Goal: Task Accomplishment & Management: Manage account settings

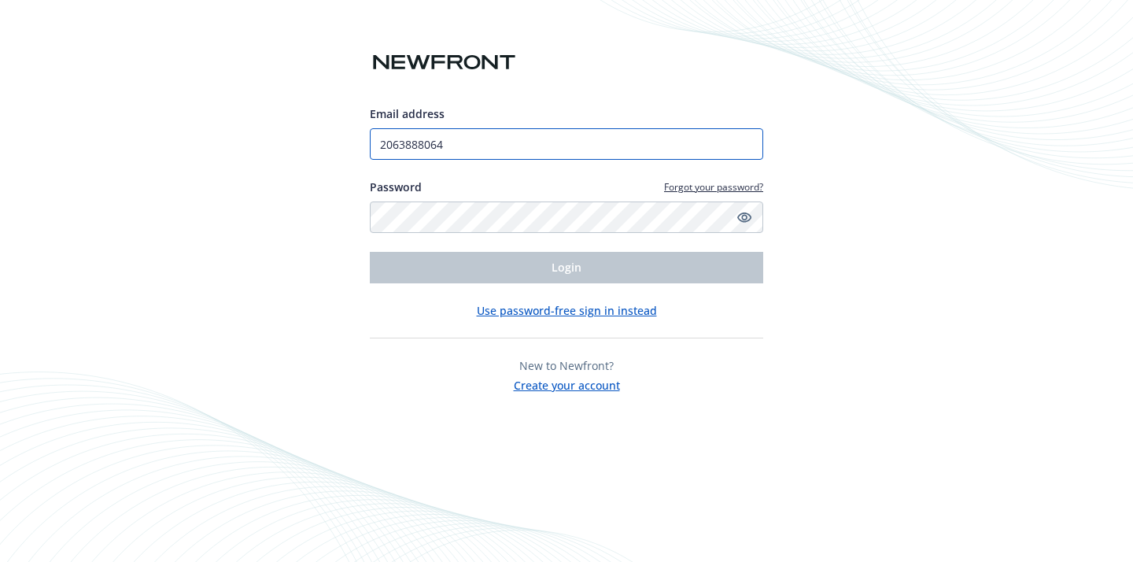
click at [490, 152] on input "2063888064" at bounding box center [567, 143] width 394 height 31
type input "[PERSON_NAME][EMAIL_ADDRESS][DOMAIN_NAME]"
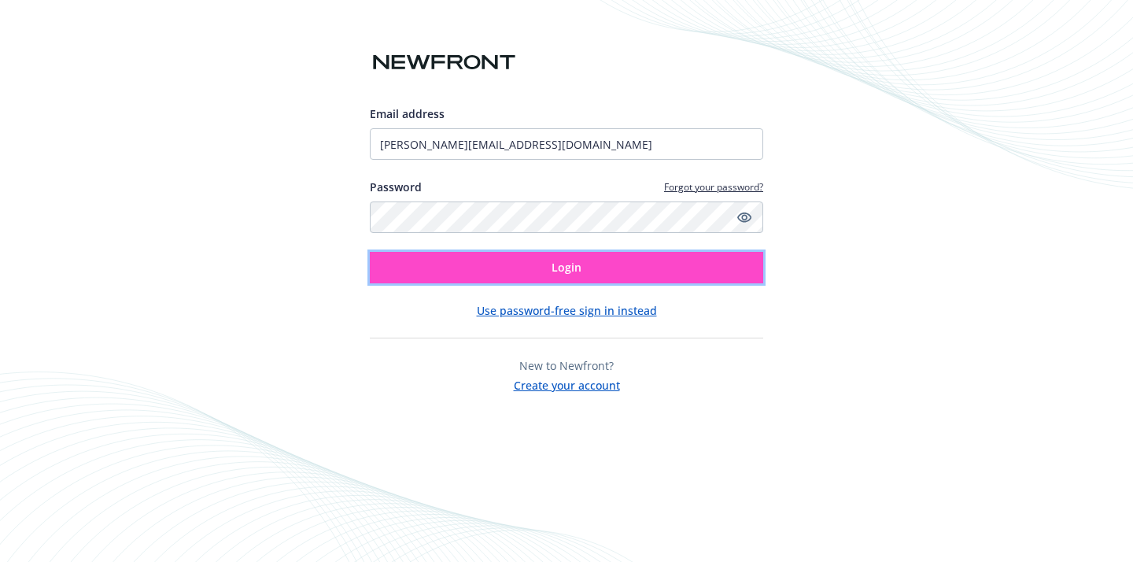
click at [511, 272] on button "Login" at bounding box center [567, 267] width 394 height 31
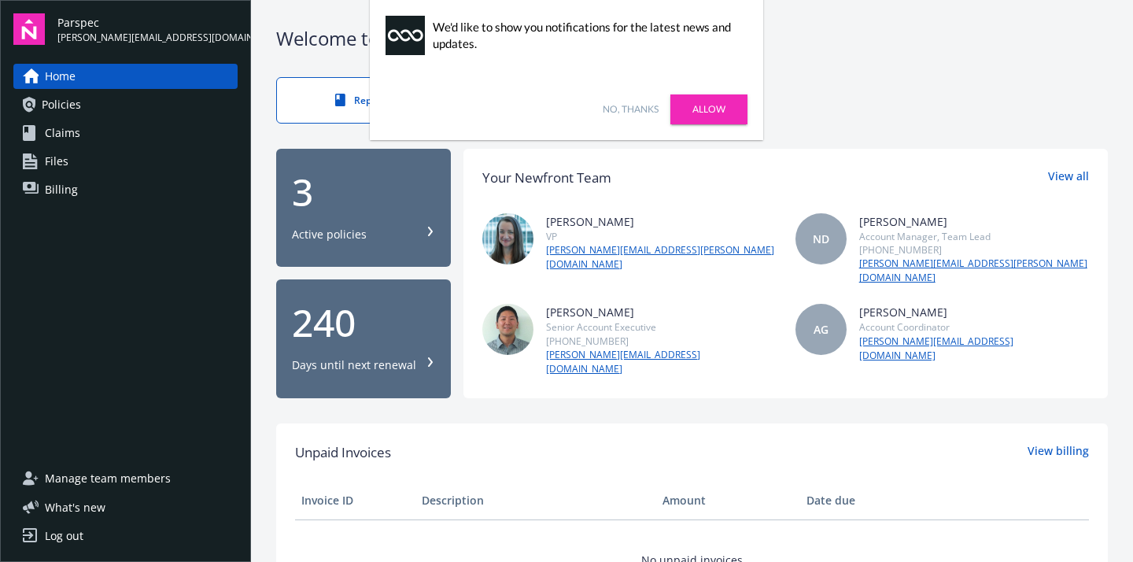
click at [641, 113] on link "No, thanks" at bounding box center [631, 109] width 56 height 14
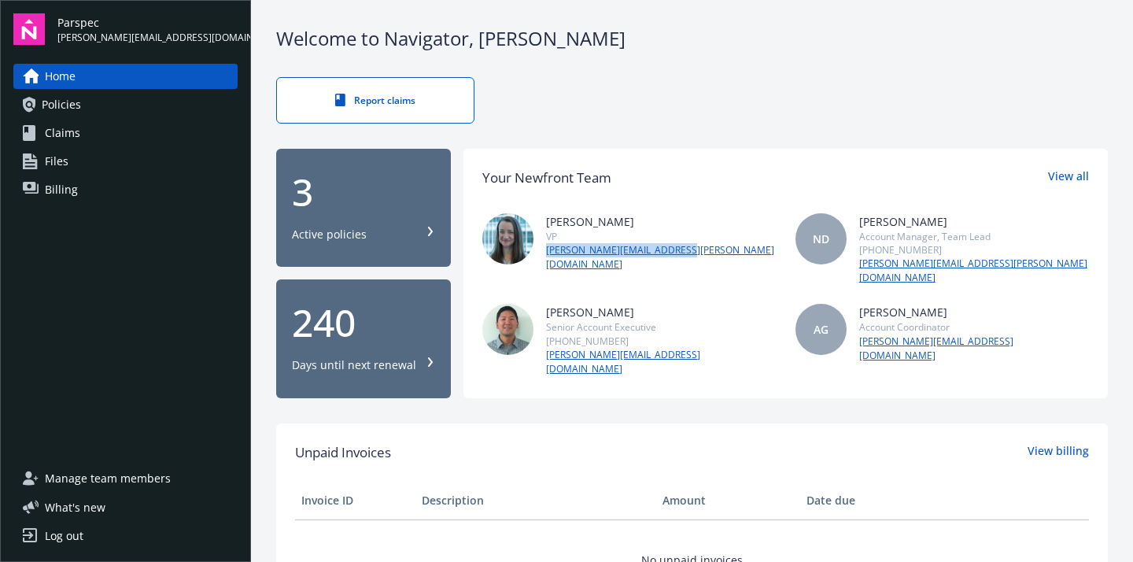
drag, startPoint x: 686, startPoint y: 250, endPoint x: 546, endPoint y: 253, distance: 139.3
click at [546, 253] on div "Ashley deWilde VP ashley.dewilde@newfront.com" at bounding box center [629, 249] width 294 height 72
copy link "ashley.dewilde@newfront.com"
click at [646, 121] on div "Report claims" at bounding box center [692, 100] width 832 height 46
click at [391, 205] on div "3 Active policies" at bounding box center [363, 207] width 143 height 69
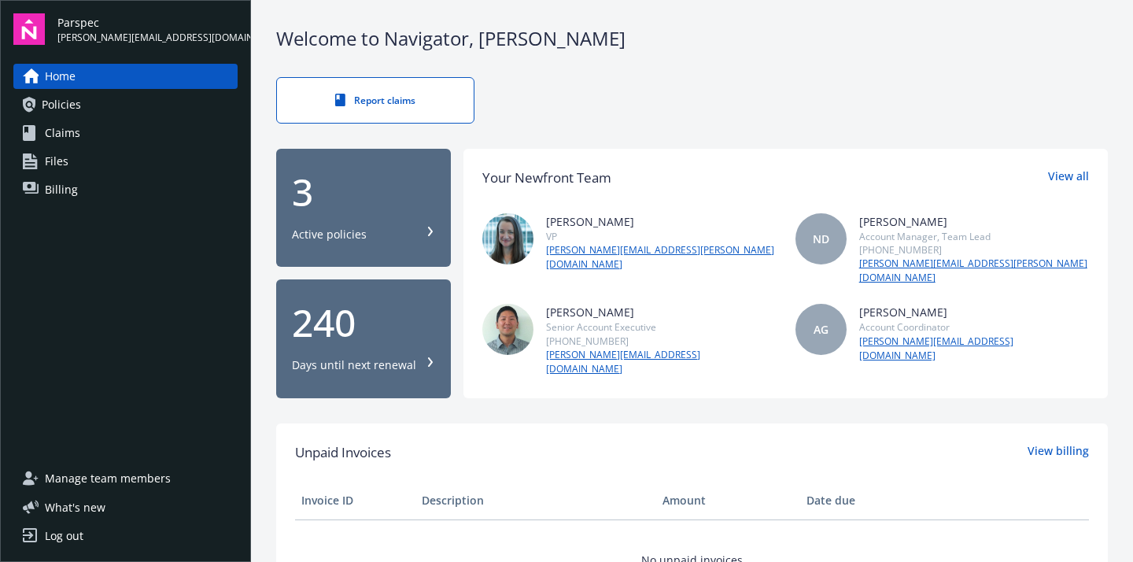
click at [65, 192] on span "Billing" at bounding box center [61, 189] width 33 height 25
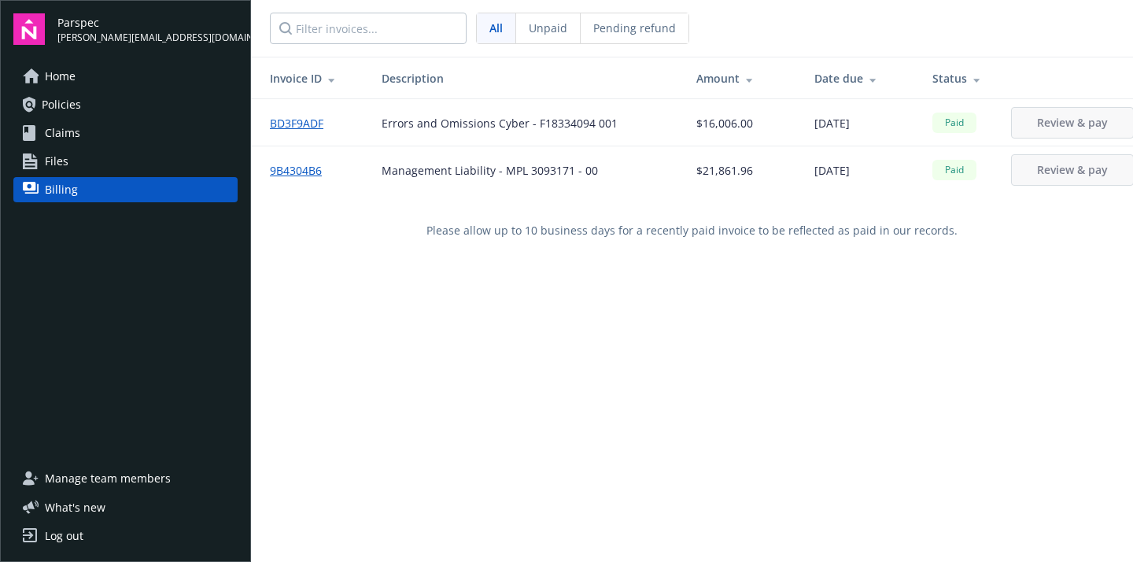
click at [119, 479] on span "Manage team members" at bounding box center [108, 478] width 126 height 25
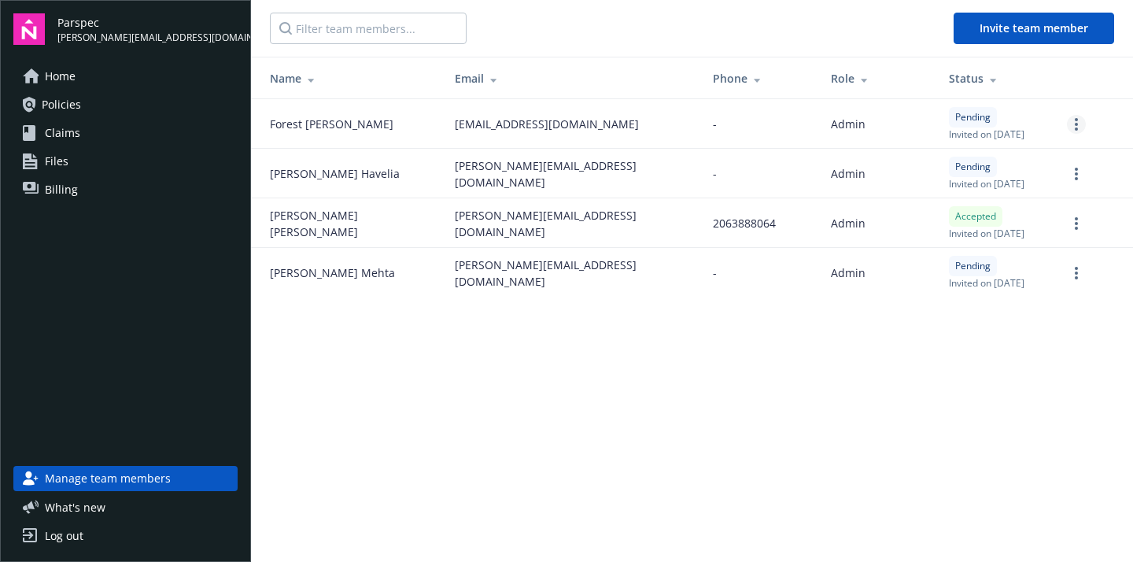
click at [1073, 132] on link "more" at bounding box center [1076, 124] width 19 height 19
click at [1026, 161] on link "Re-send invite" at bounding box center [1016, 156] width 139 height 31
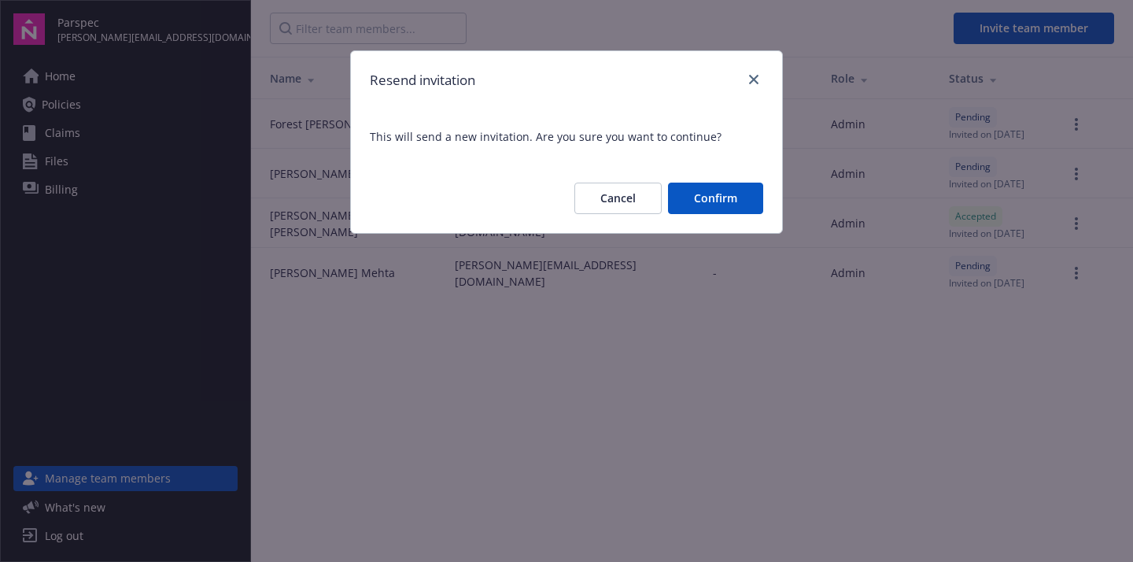
click at [726, 204] on button "Confirm" at bounding box center [715, 198] width 95 height 31
click at [737, 201] on button "Confirm" at bounding box center [715, 198] width 95 height 31
click at [722, 196] on button "Confirm" at bounding box center [715, 198] width 95 height 31
click at [751, 80] on icon "close" at bounding box center [753, 79] width 9 height 9
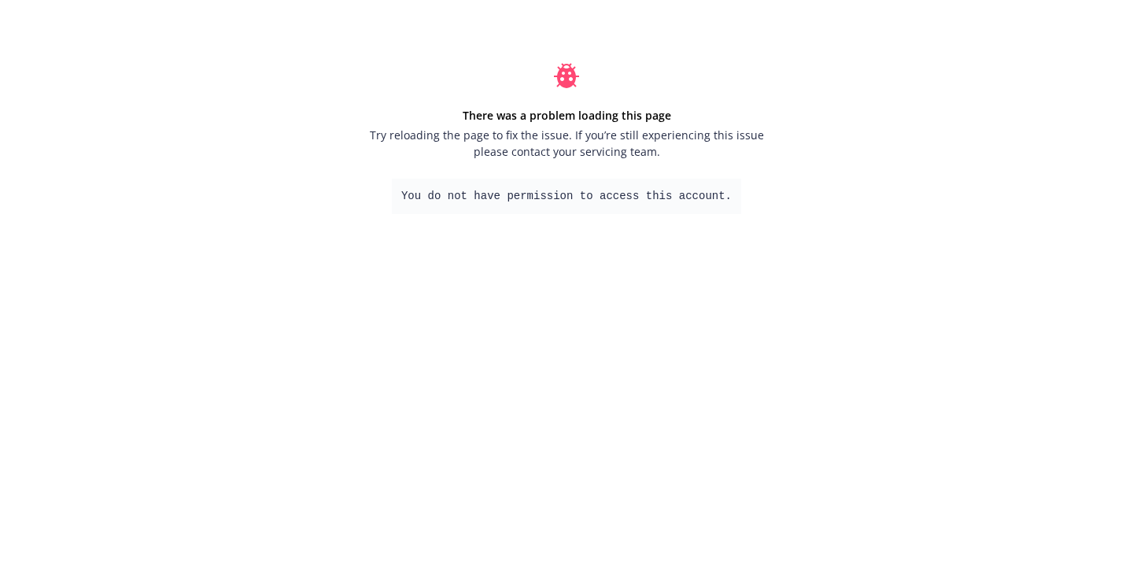
click at [641, 277] on html "There was a problem loading this page Try reloading the page to fix the issue. …" at bounding box center [566, 138] width 1133 height 277
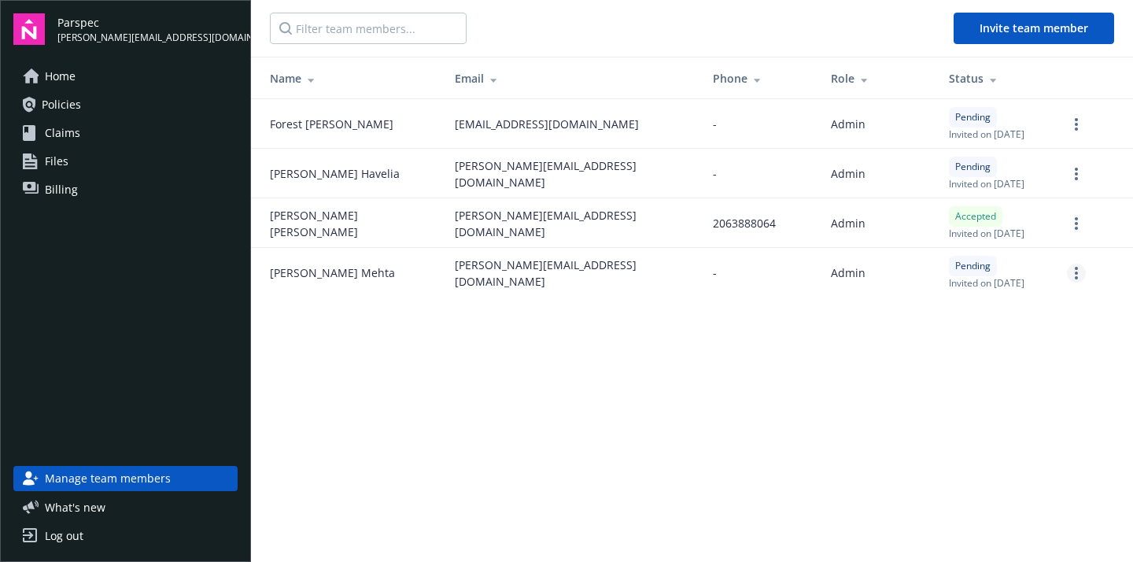
click at [1071, 270] on link "more" at bounding box center [1076, 273] width 19 height 19
click at [1018, 349] on link "Cancel invitation" at bounding box center [1016, 349] width 139 height 31
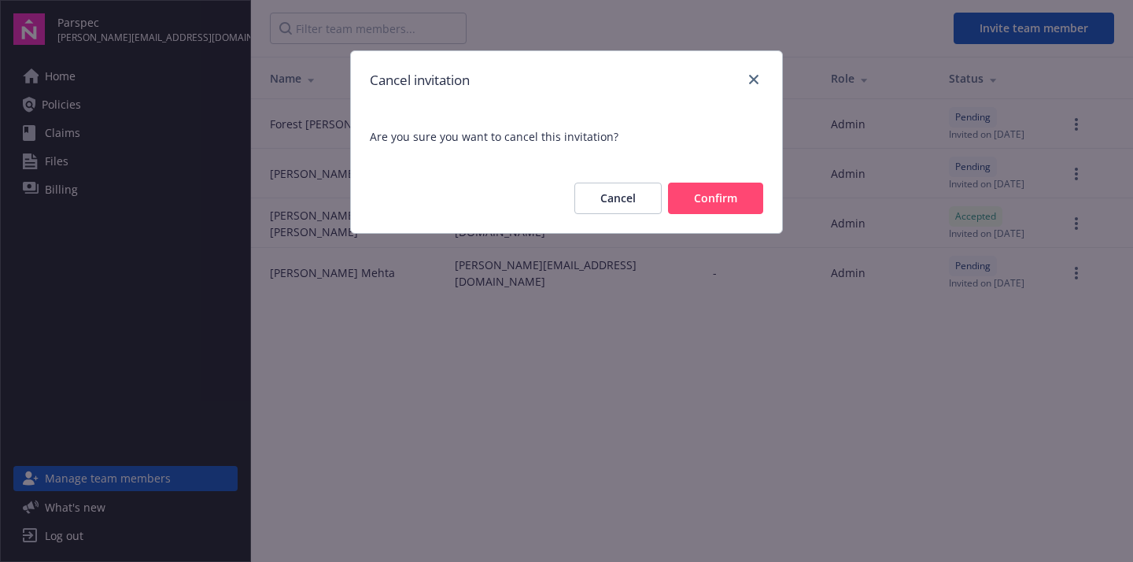
click at [741, 205] on button "Confirm" at bounding box center [715, 198] width 95 height 31
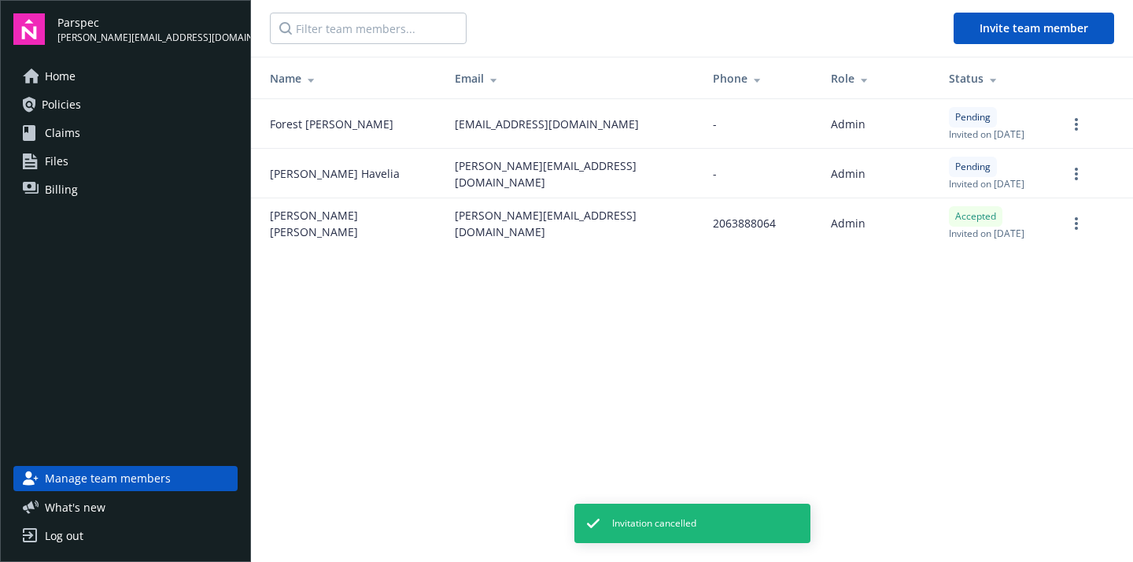
click at [952, 379] on main "Invite team member Name Email Phone Role Status Forest [PERSON_NAME] [EMAIL_ADD…" at bounding box center [692, 281] width 882 height 562
click at [1066, 134] on td at bounding box center [1094, 124] width 79 height 50
click at [1078, 127] on link "more" at bounding box center [1076, 124] width 19 height 19
click at [1018, 160] on link "Re-send invite" at bounding box center [1016, 156] width 139 height 31
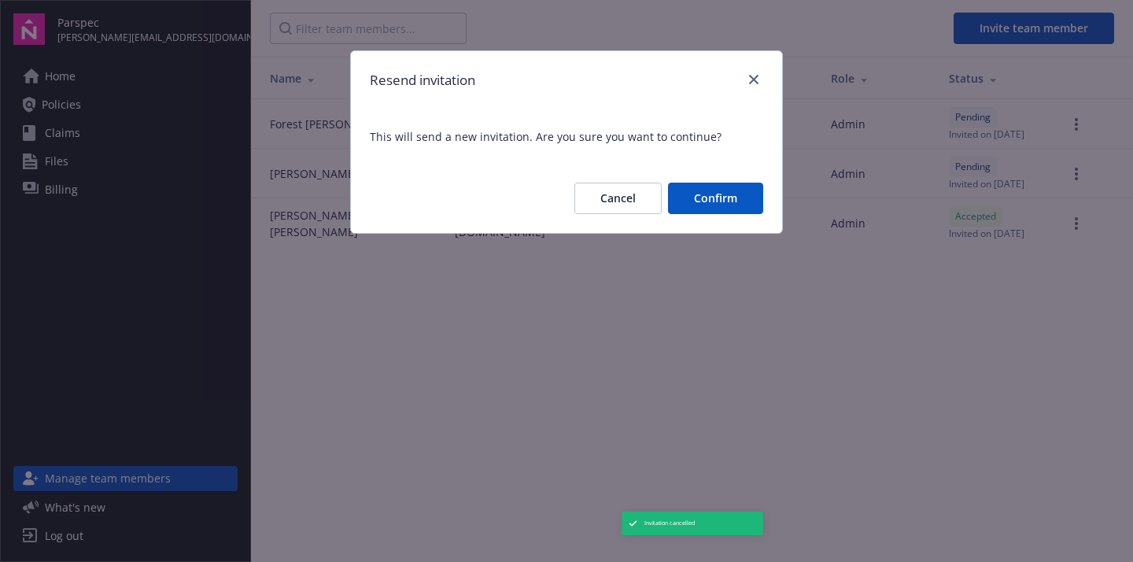
click at [726, 201] on button "Confirm" at bounding box center [715, 198] width 95 height 31
click at [754, 80] on icon "close" at bounding box center [753, 79] width 9 height 9
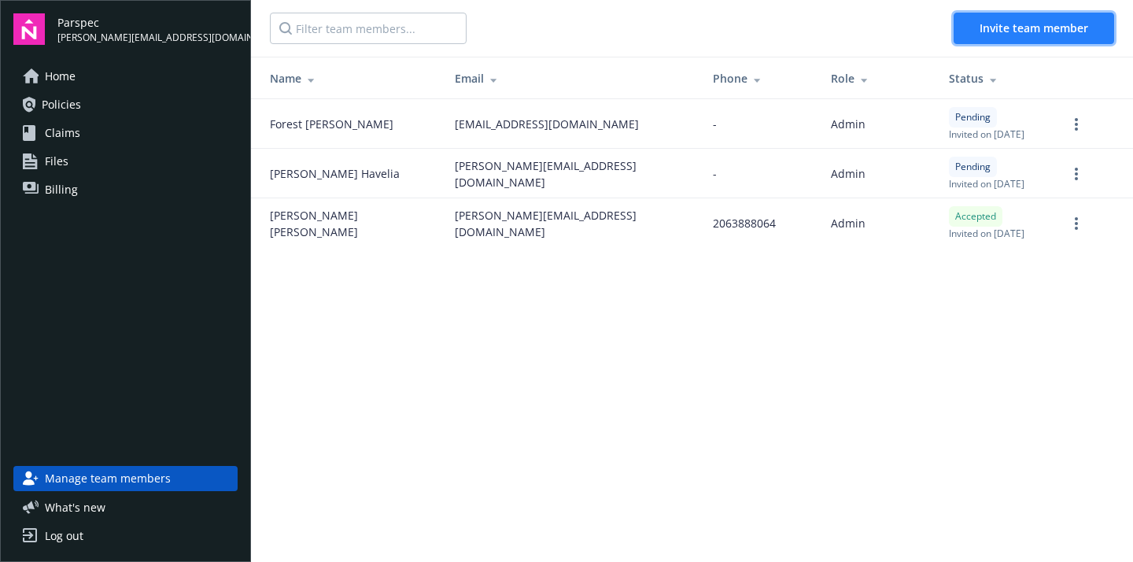
click at [1026, 27] on span "Invite team member" at bounding box center [1034, 27] width 109 height 15
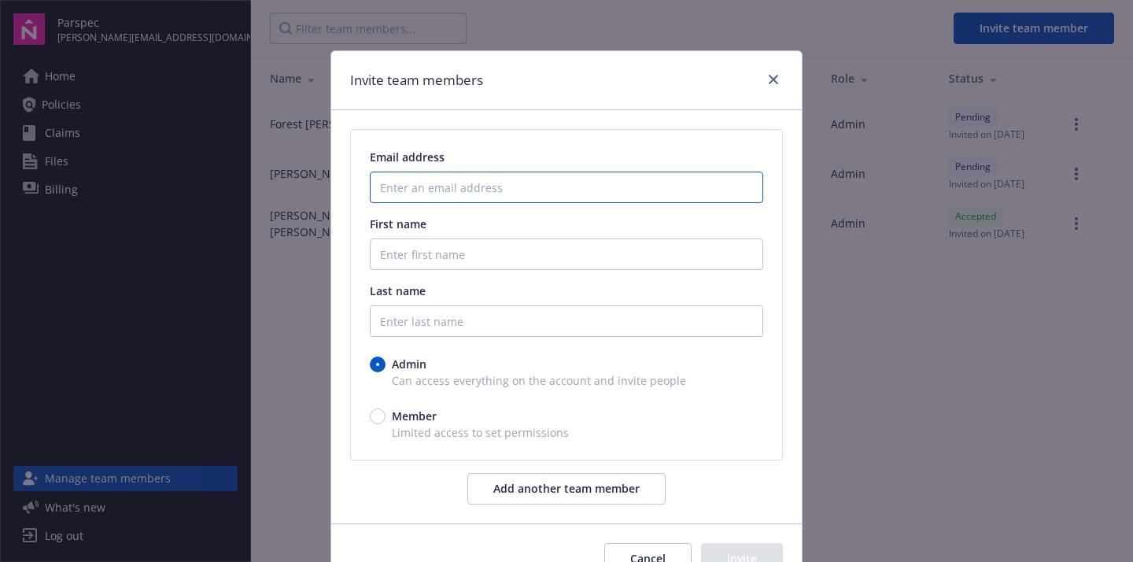
click at [573, 183] on input "Enter an email address" at bounding box center [567, 187] width 394 height 31
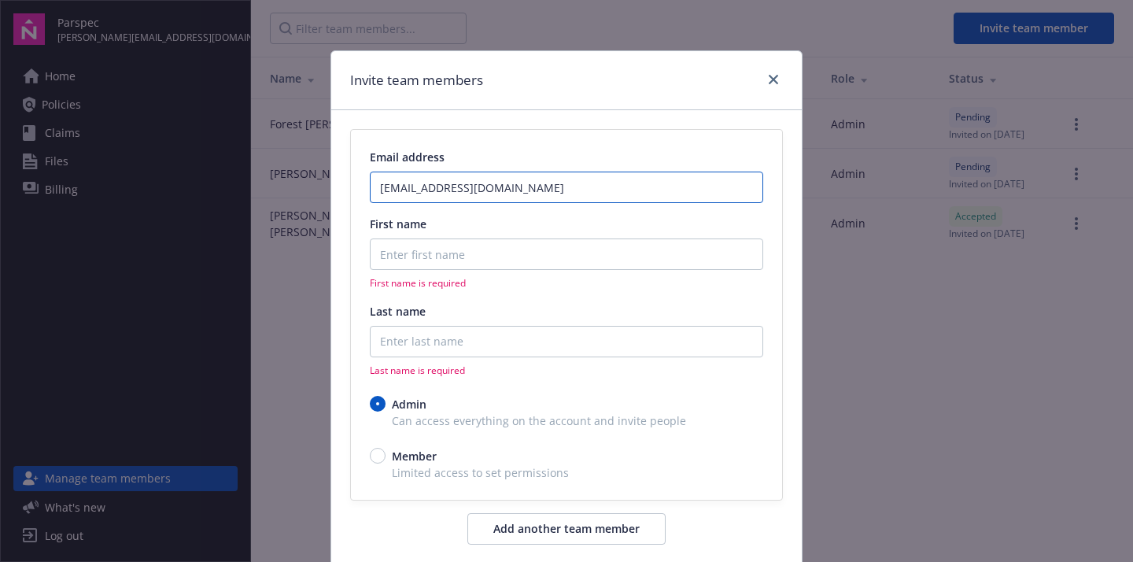
type input "[EMAIL_ADDRESS][DOMAIN_NAME]"
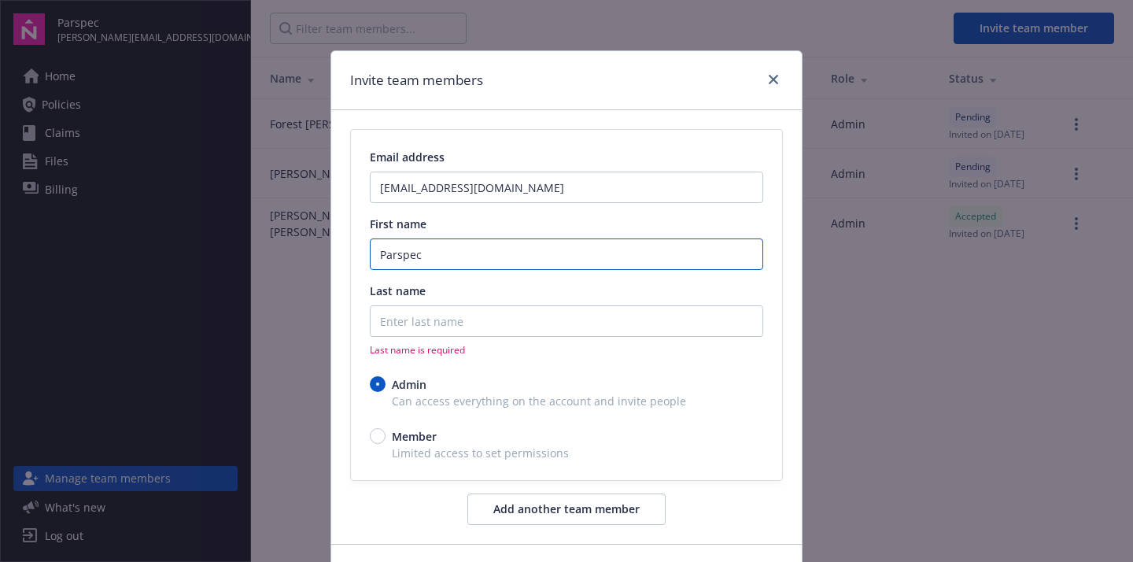
type input "Parspec"
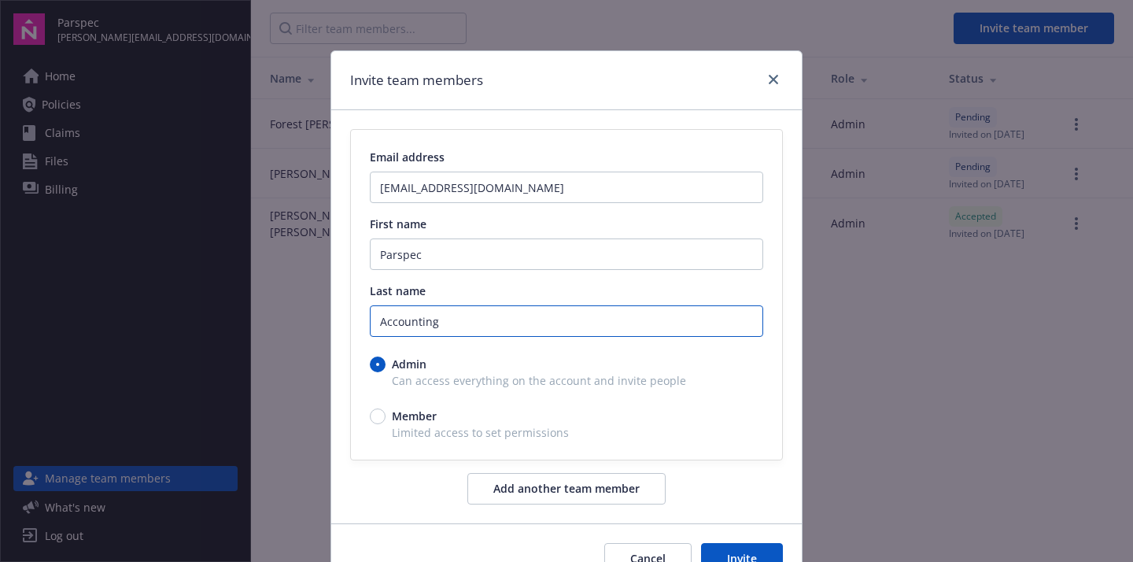
scroll to position [83, 0]
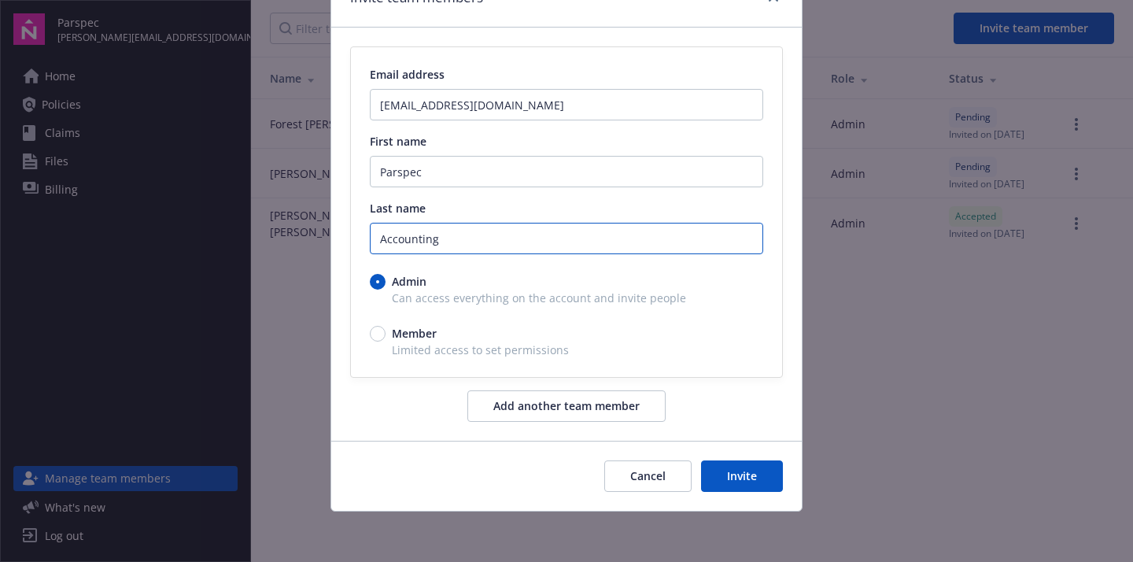
type input "Accounting"
click at [754, 475] on button "Invite" at bounding box center [742, 475] width 82 height 31
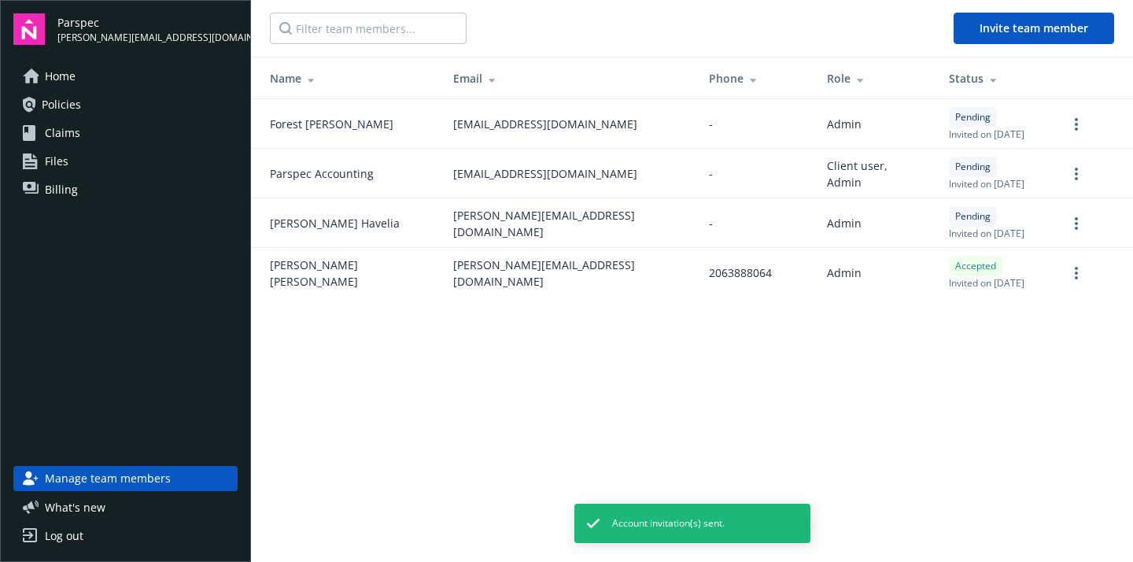
click at [873, 442] on main "Invite team member Name Email Phone Role Status Forest [PERSON_NAME] [EMAIL_ADD…" at bounding box center [692, 281] width 882 height 562
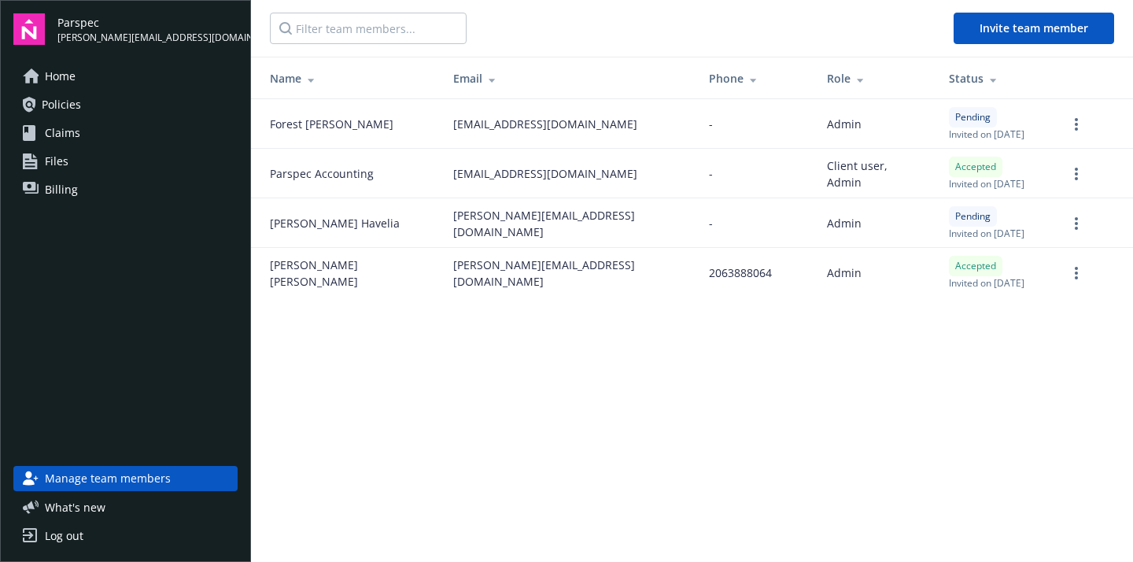
click at [641, 411] on main "Invite team member Name Email Phone Role Status Forest [PERSON_NAME] [EMAIL_ADD…" at bounding box center [692, 281] width 882 height 562
click at [1080, 271] on link "more" at bounding box center [1076, 273] width 19 height 19
click at [669, 486] on main "Invite team member Name Email Phone Role Status Forest [PERSON_NAME] [EMAIL_ADD…" at bounding box center [692, 281] width 882 height 562
click at [70, 195] on span "Billing" at bounding box center [61, 189] width 33 height 25
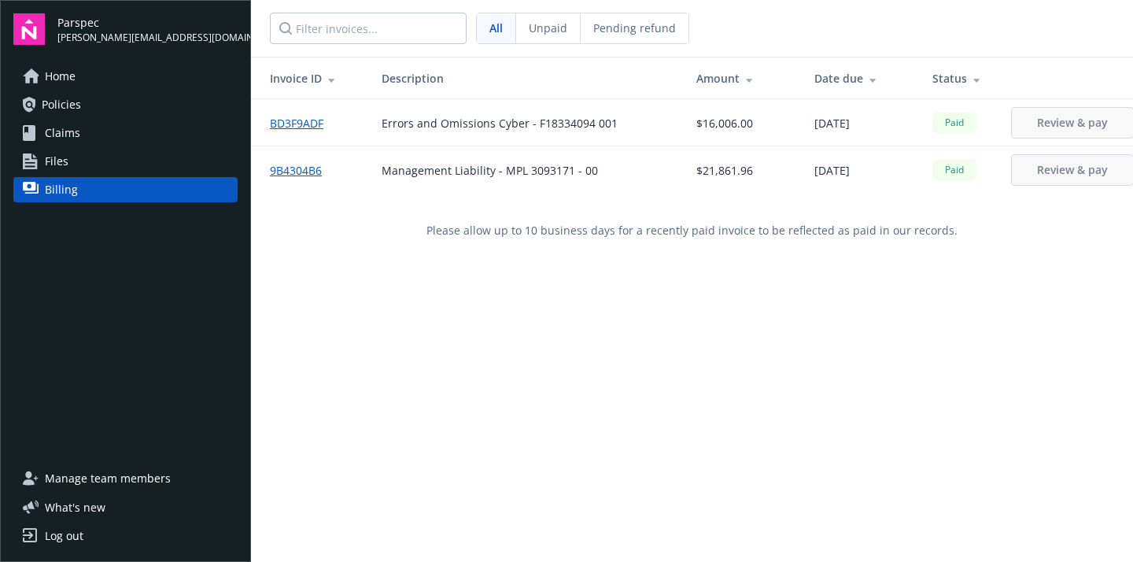
click at [74, 160] on link "Files" at bounding box center [125, 161] width 224 height 25
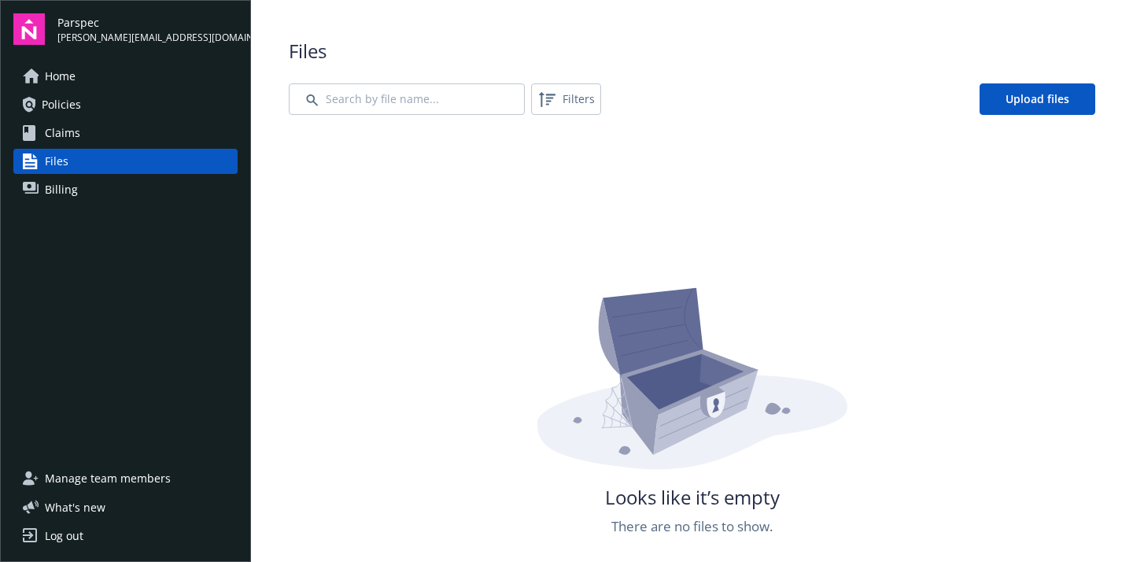
click at [76, 137] on span "Claims" at bounding box center [62, 132] width 35 height 25
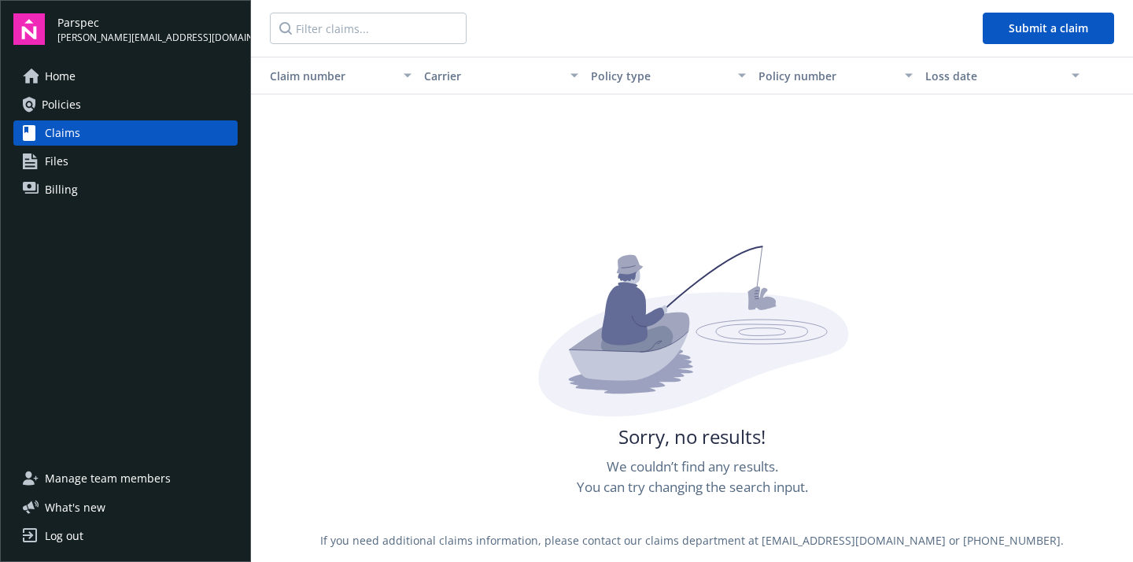
click at [79, 83] on link "Home" at bounding box center [125, 76] width 224 height 25
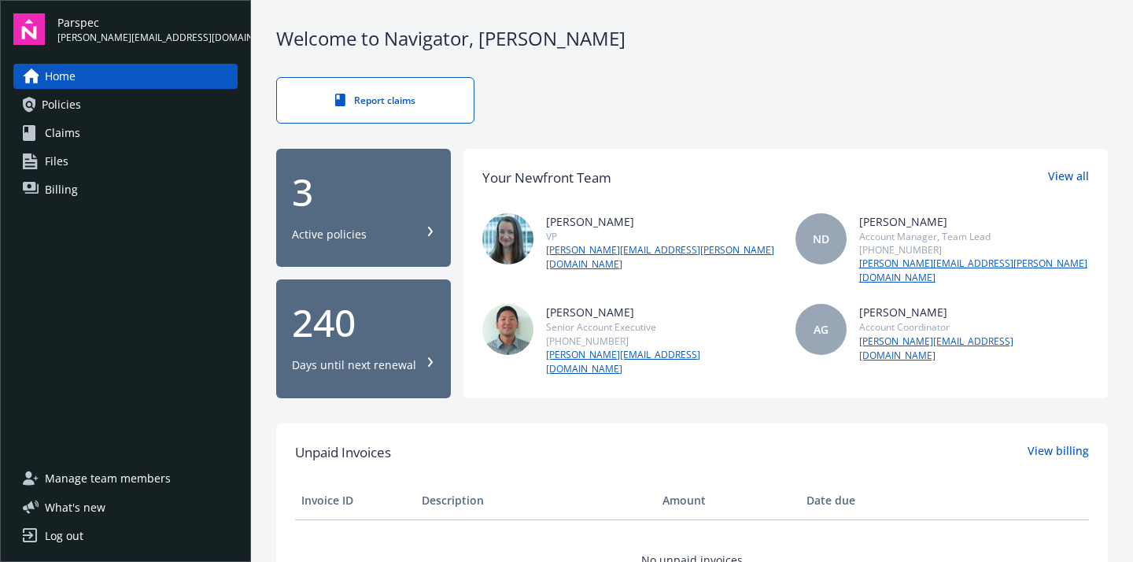
click at [135, 476] on span "Manage team members" at bounding box center [108, 478] width 126 height 25
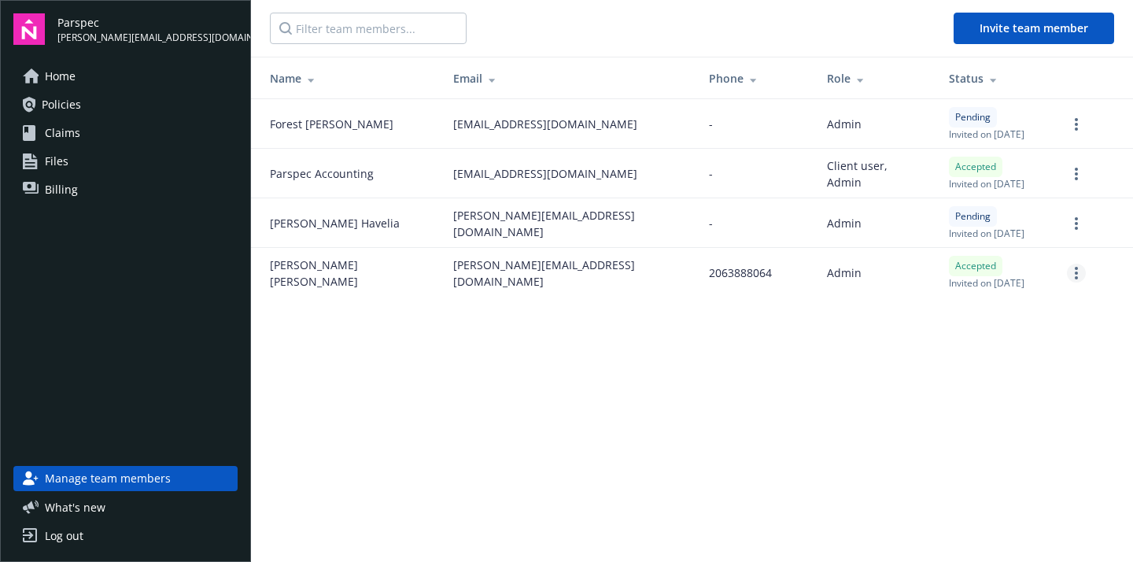
click at [1078, 272] on link "more" at bounding box center [1076, 273] width 19 height 19
click at [1000, 415] on link "Remove team member" at bounding box center [993, 412] width 183 height 31
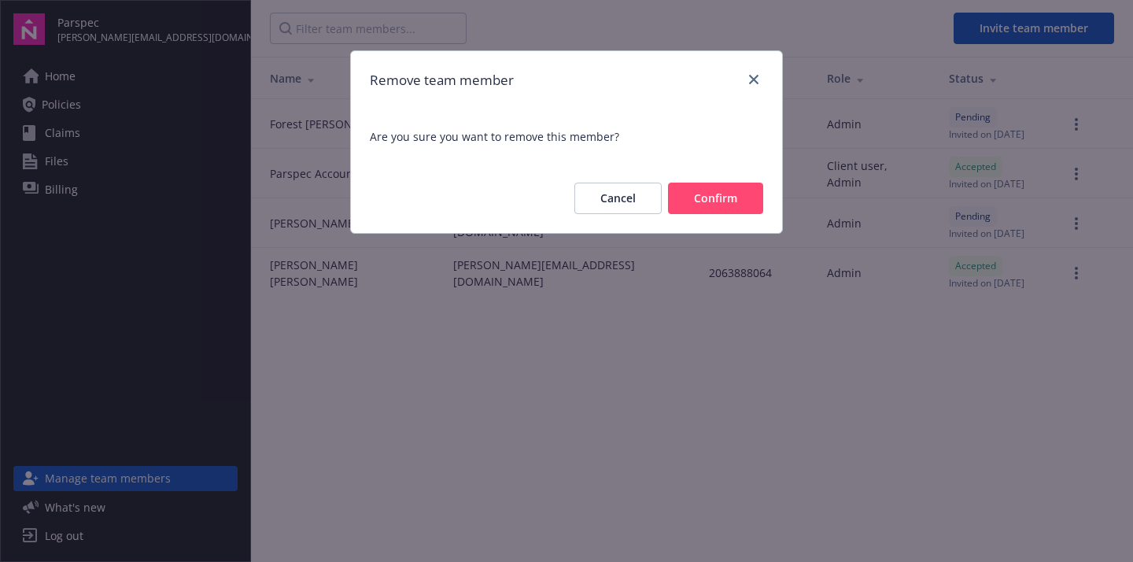
click at [735, 206] on button "Confirm" at bounding box center [715, 198] width 95 height 31
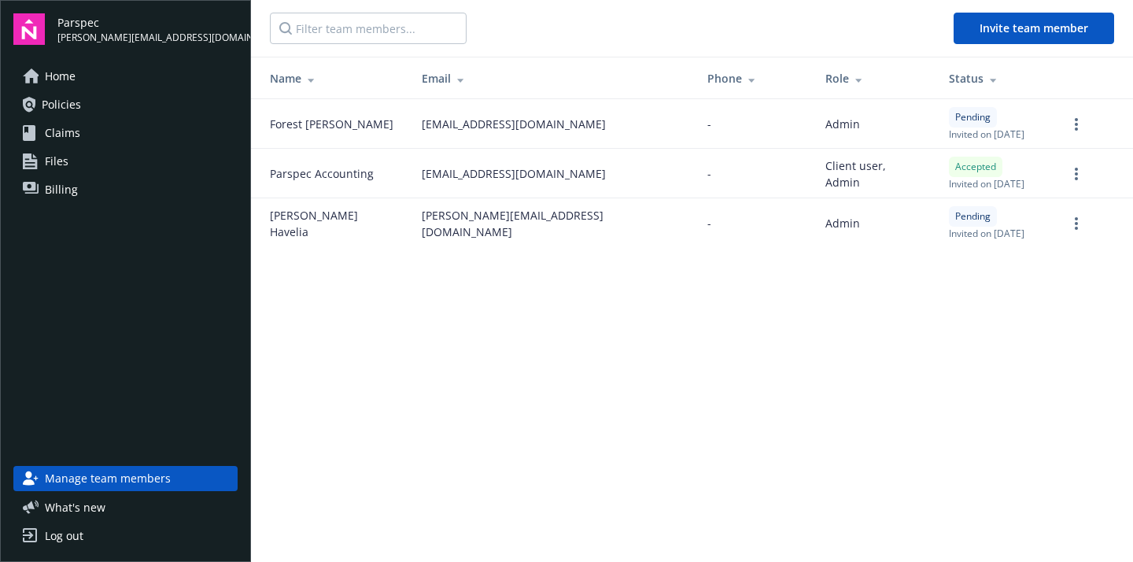
click at [765, 462] on main "Invite team member Name Email Phone Role Status Forest [PERSON_NAME] [EMAIL_ADD…" at bounding box center [692, 281] width 882 height 562
